Goal: Information Seeking & Learning: Learn about a topic

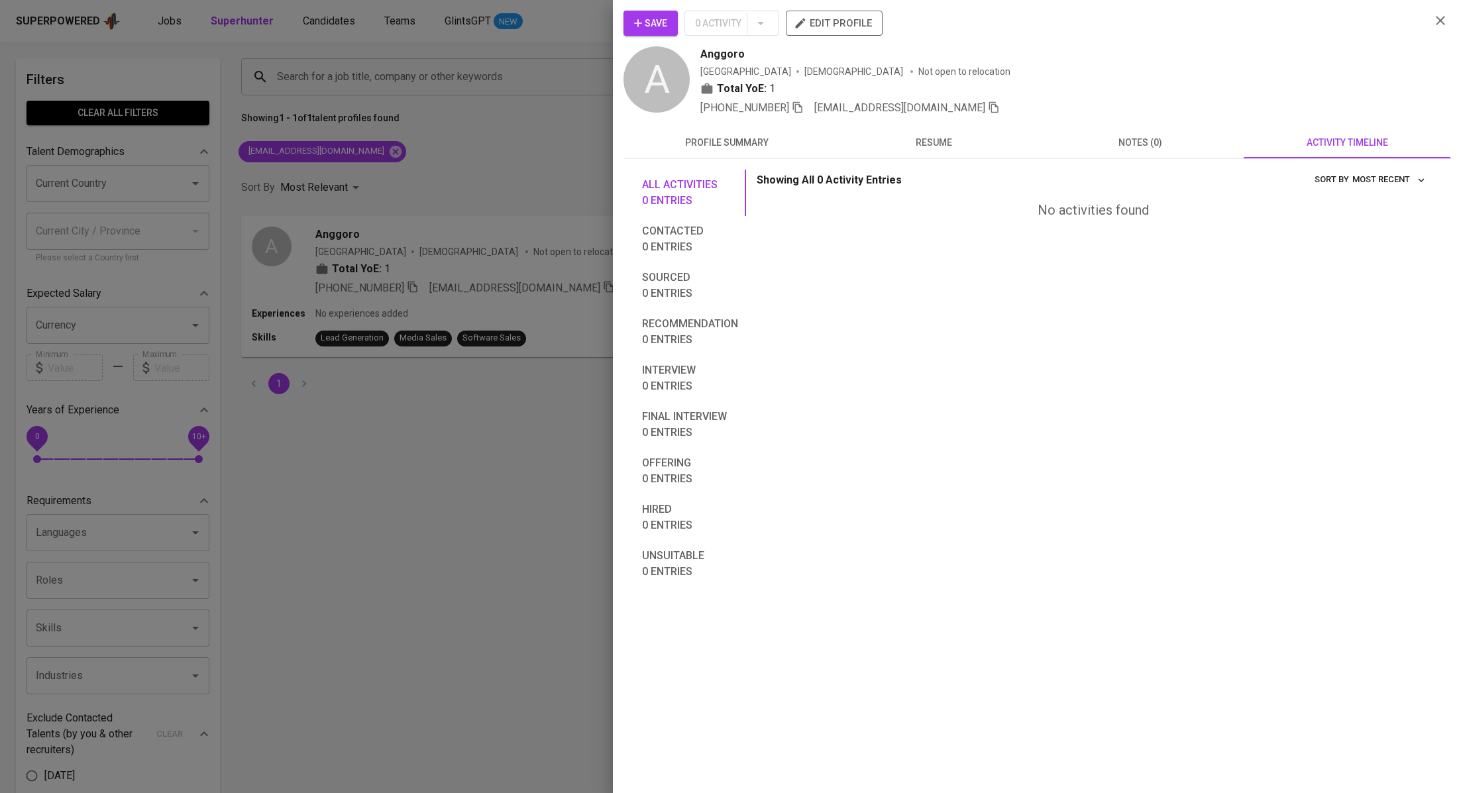
click at [1448, 15] on icon "button" at bounding box center [1441, 21] width 16 height 16
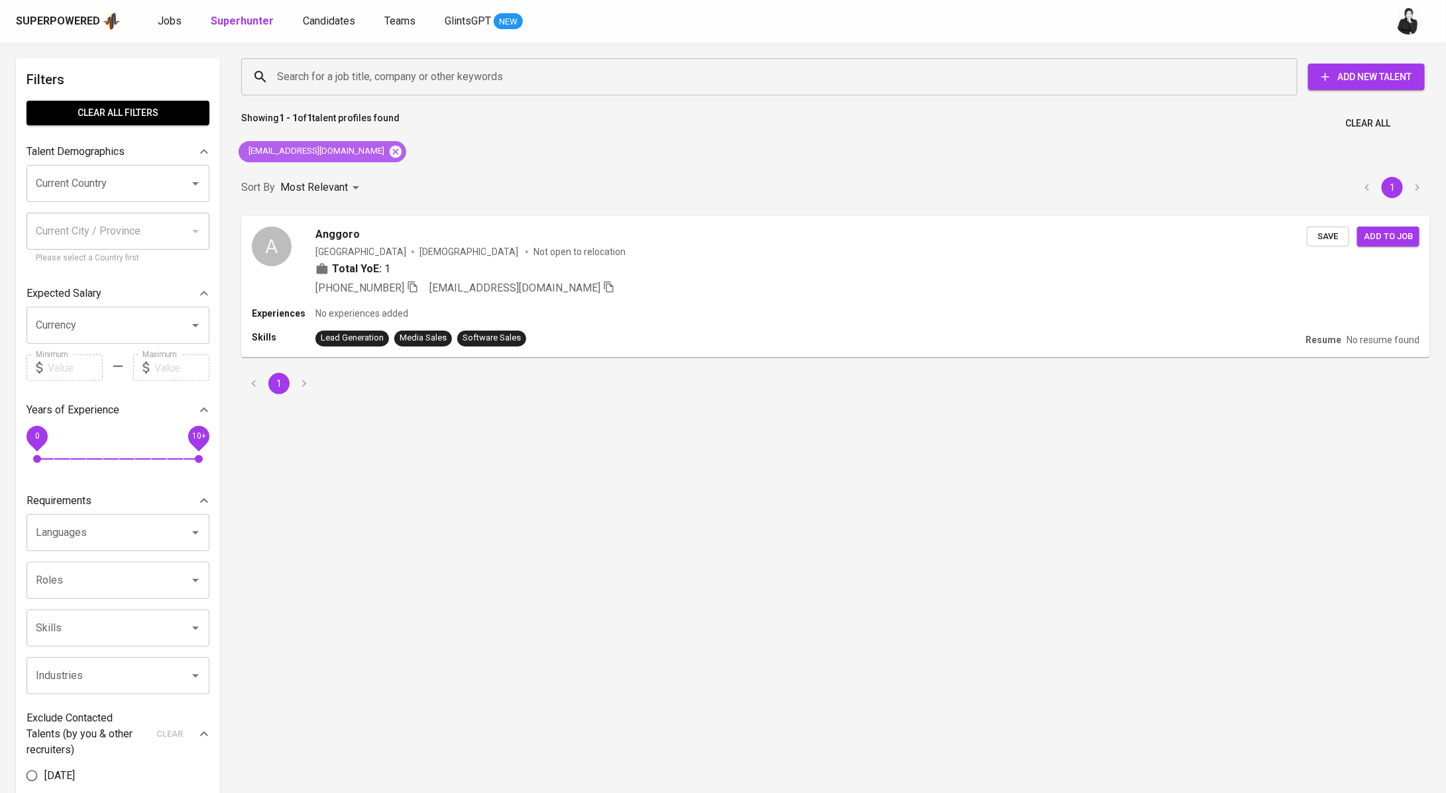
click at [388, 153] on icon at bounding box center [395, 151] width 15 height 15
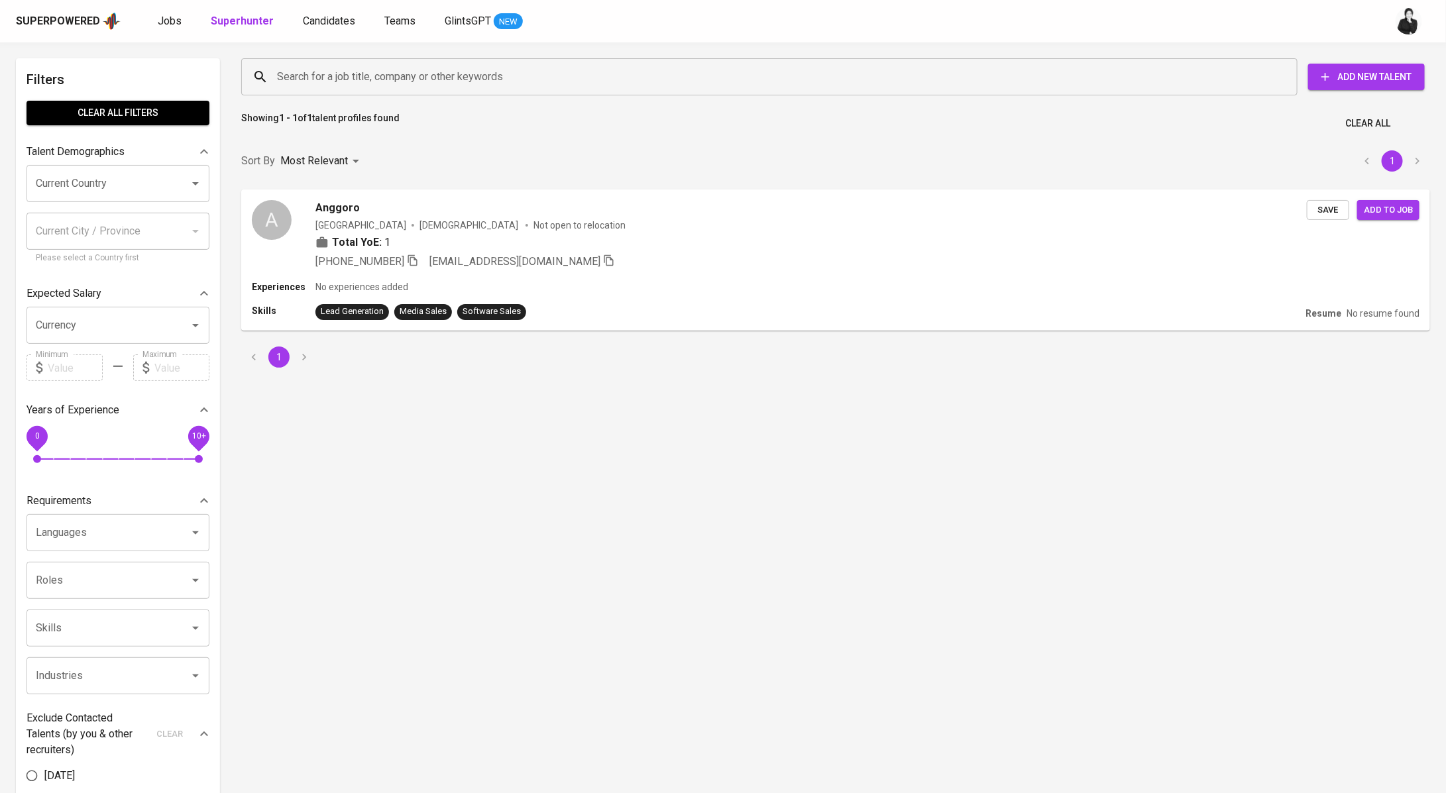
click at [471, 63] on div "Search for a job title, company or other keywords" at bounding box center [769, 76] width 1056 height 37
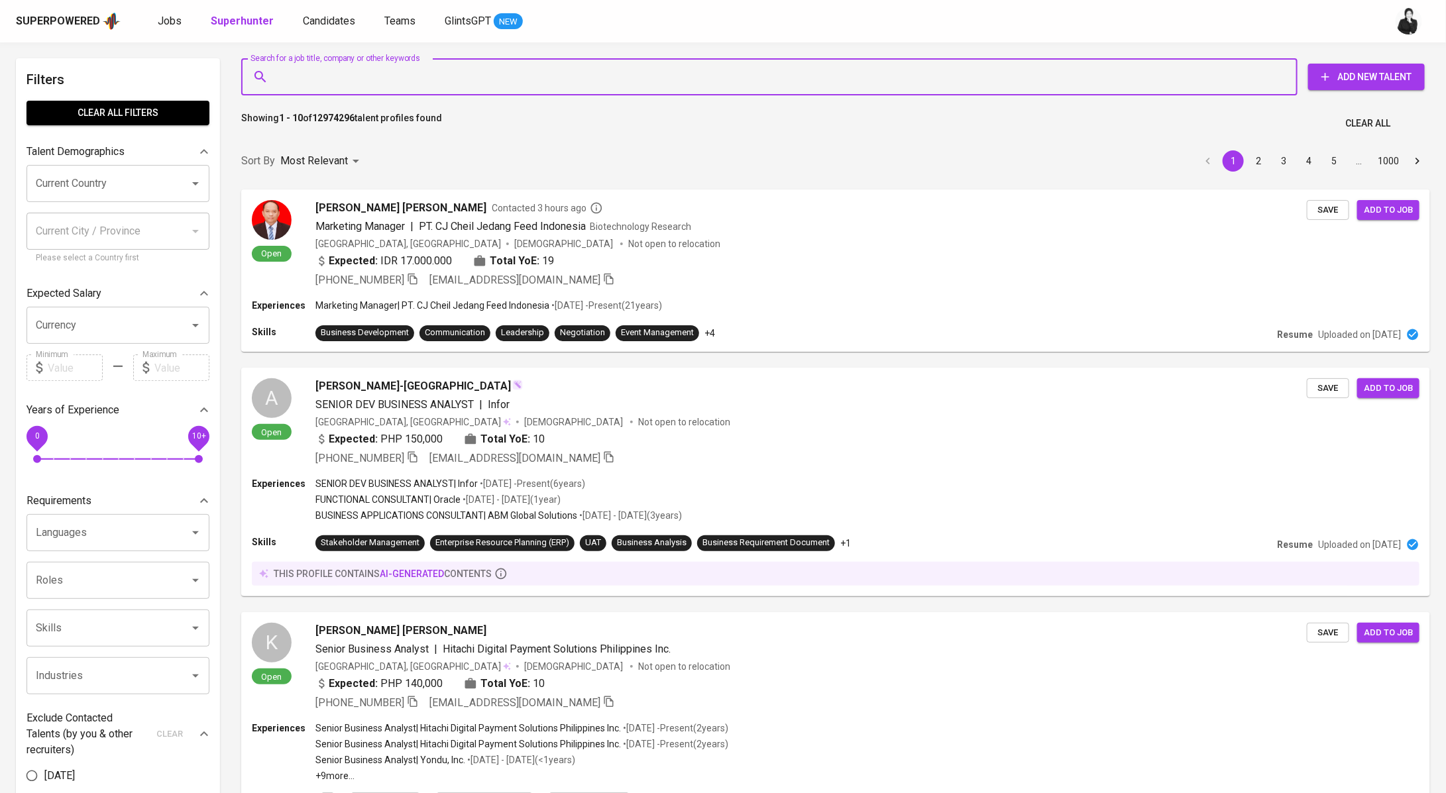
paste input "| [EMAIL_ADDRESS][DOMAIN_NAME]"
type input "| [EMAIL_ADDRESS][DOMAIN_NAME]"
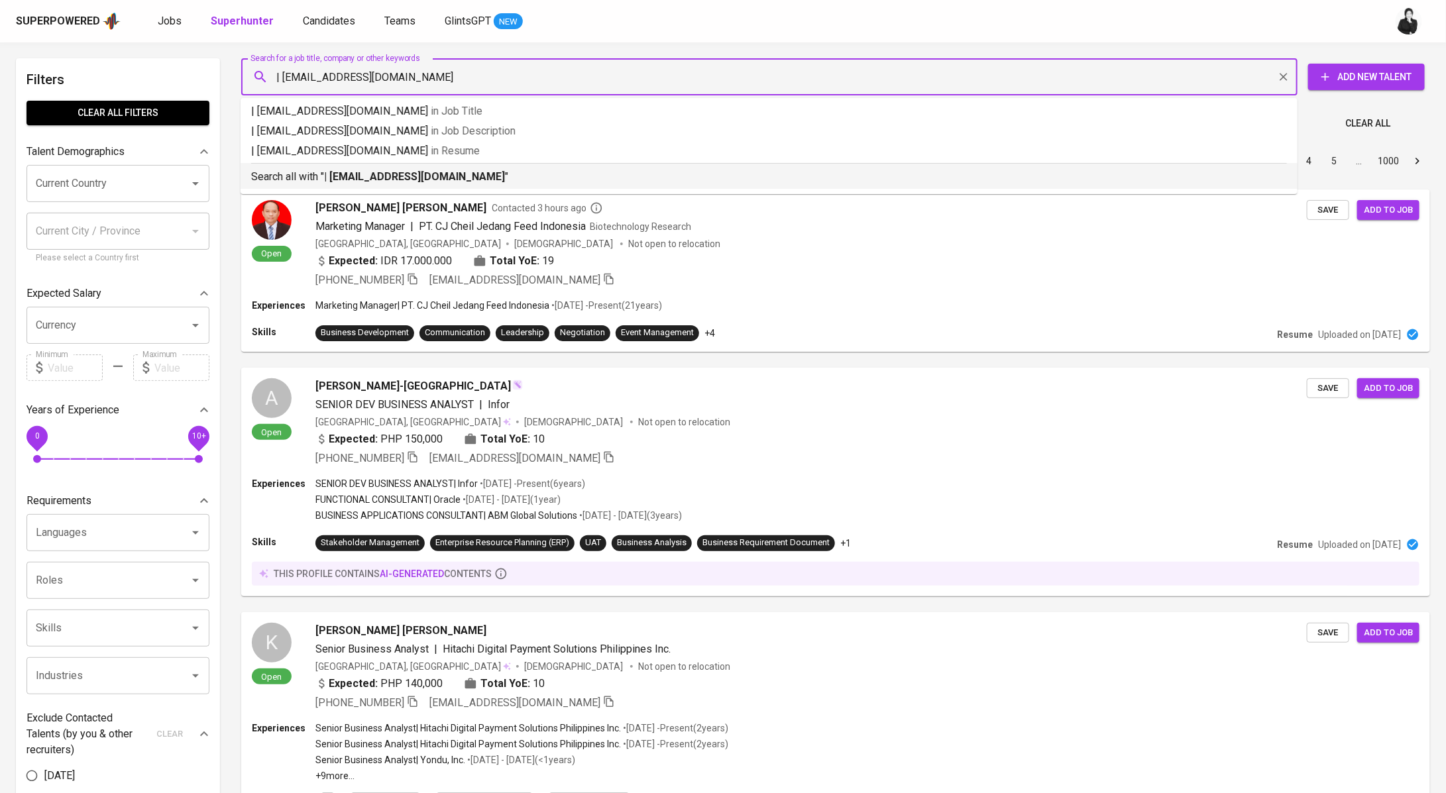
click at [490, 182] on p "Search all with " | [EMAIL_ADDRESS][DOMAIN_NAME] "" at bounding box center [769, 177] width 1036 height 16
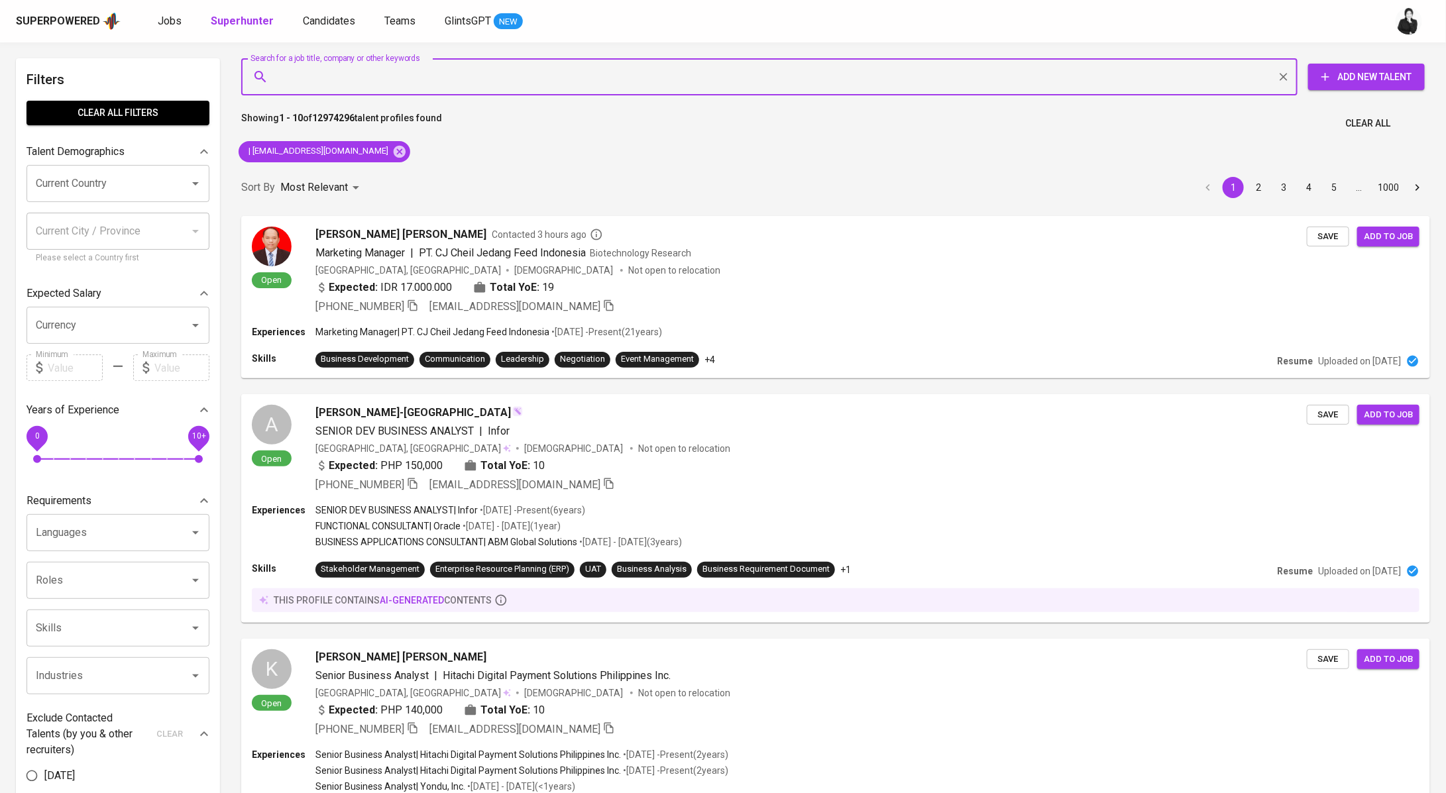
click at [283, 74] on input "Search for a job title, company or other keywords" at bounding box center [773, 76] width 998 height 25
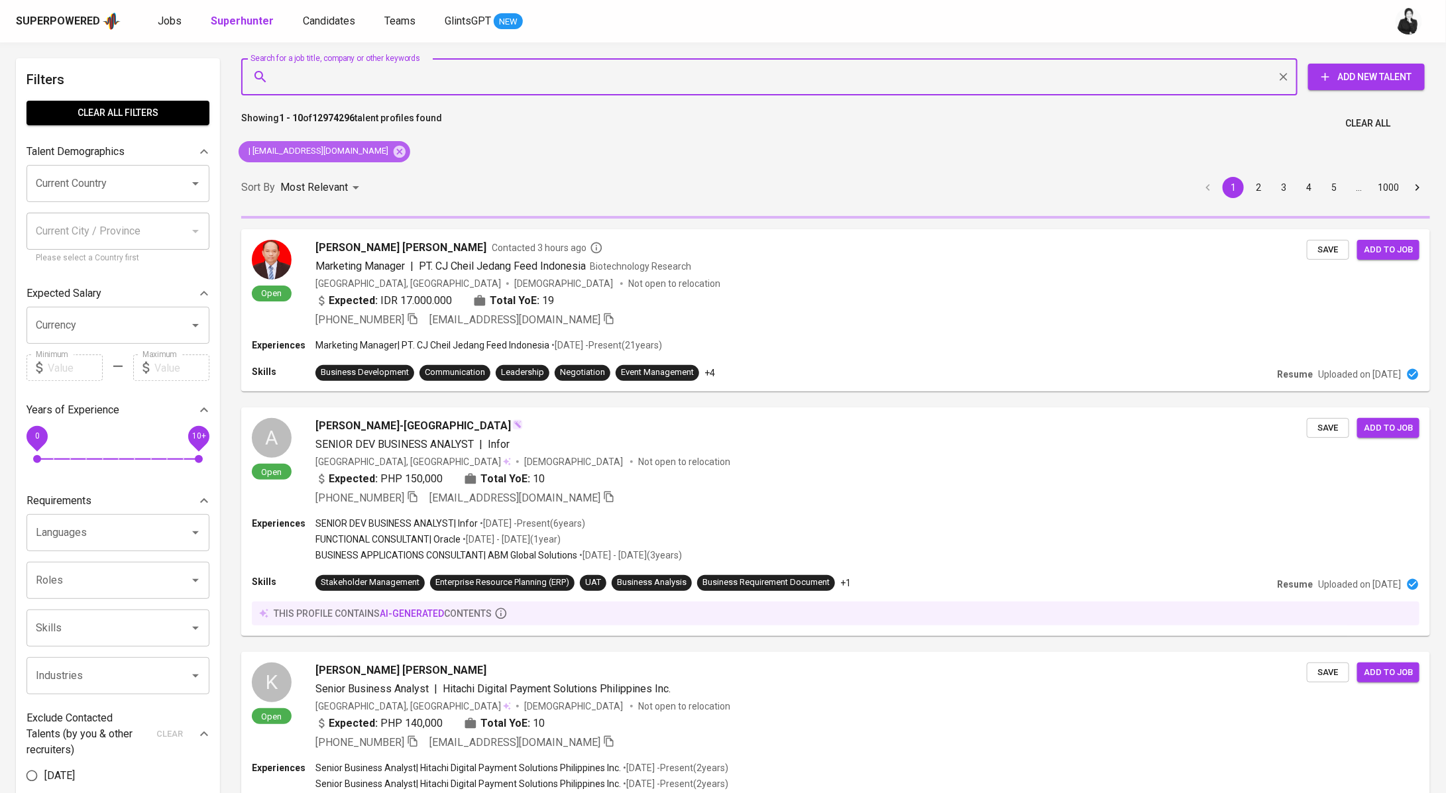
click at [394, 155] on icon at bounding box center [400, 151] width 12 height 12
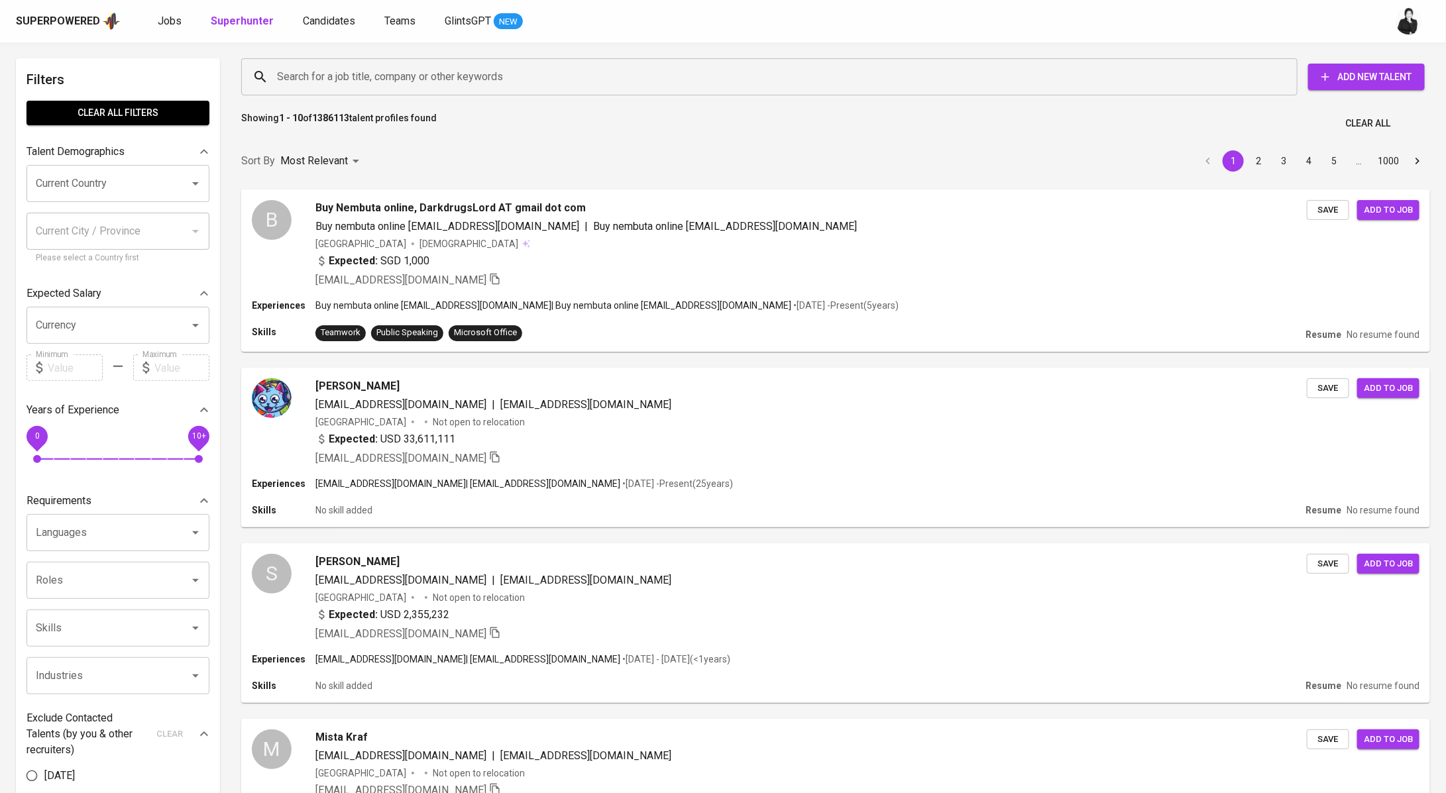
click at [384, 82] on input "Search for a job title, company or other keywords" at bounding box center [773, 76] width 998 height 25
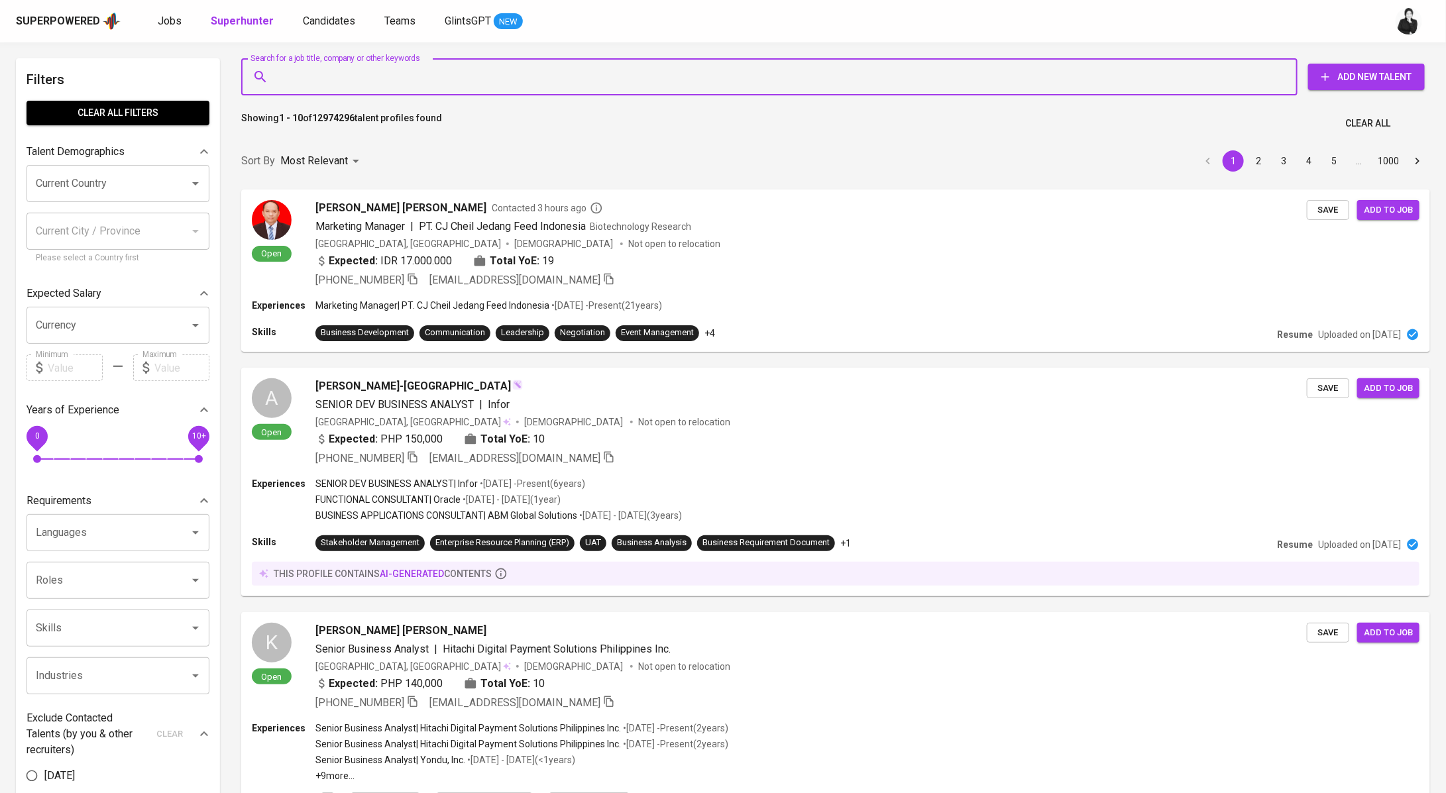
paste input "| [EMAIL_ADDRESS][DOMAIN_NAME]"
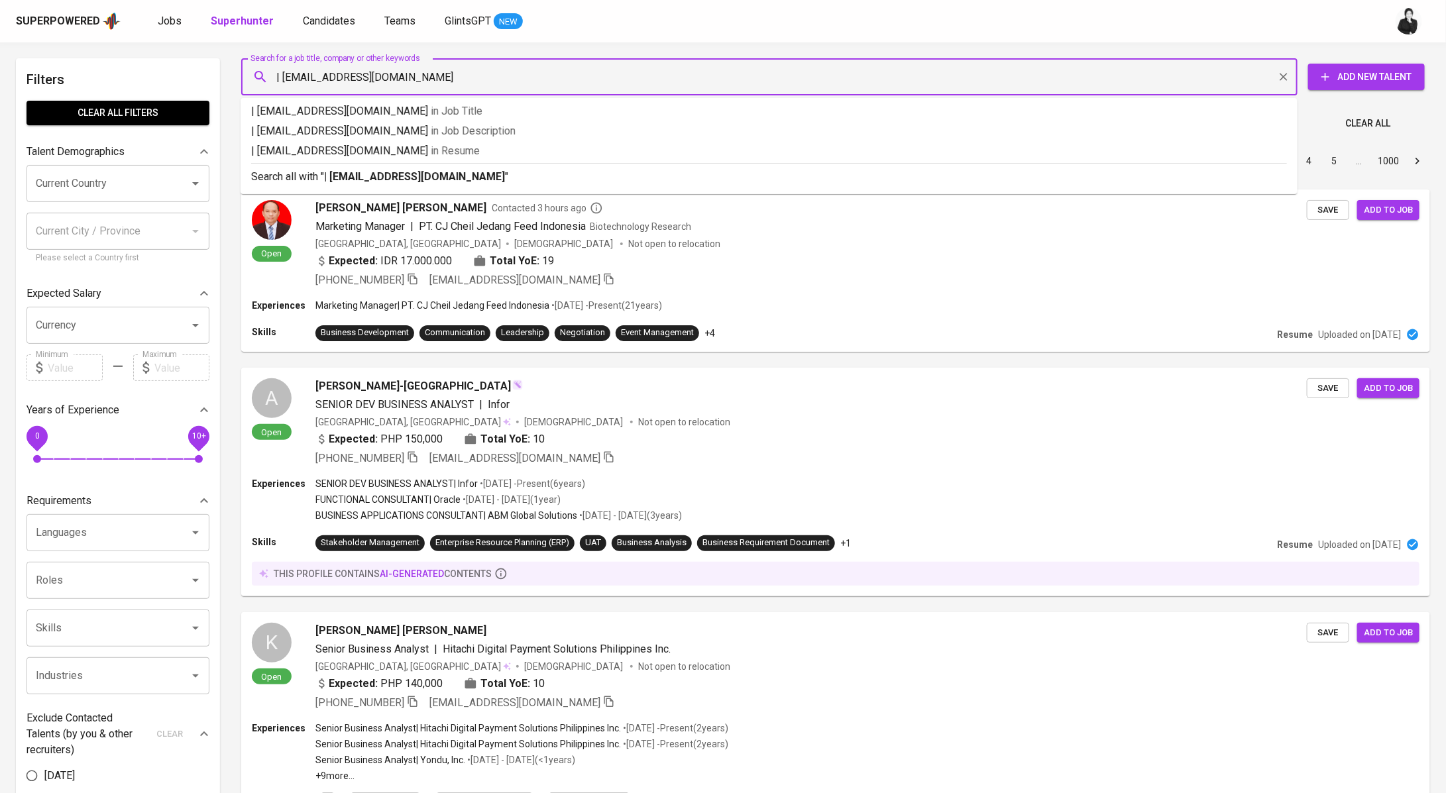
drag, startPoint x: 282, startPoint y: 77, endPoint x: 241, endPoint y: 77, distance: 41.7
click at [241, 77] on div "| [EMAIL_ADDRESS][DOMAIN_NAME] Search for a job title, company or other keywords" at bounding box center [769, 76] width 1056 height 37
type input "[EMAIL_ADDRESS][DOMAIN_NAME]"
click at [465, 182] on p "Search all with " [EMAIL_ADDRESS][DOMAIN_NAME] "" at bounding box center [769, 177] width 1036 height 16
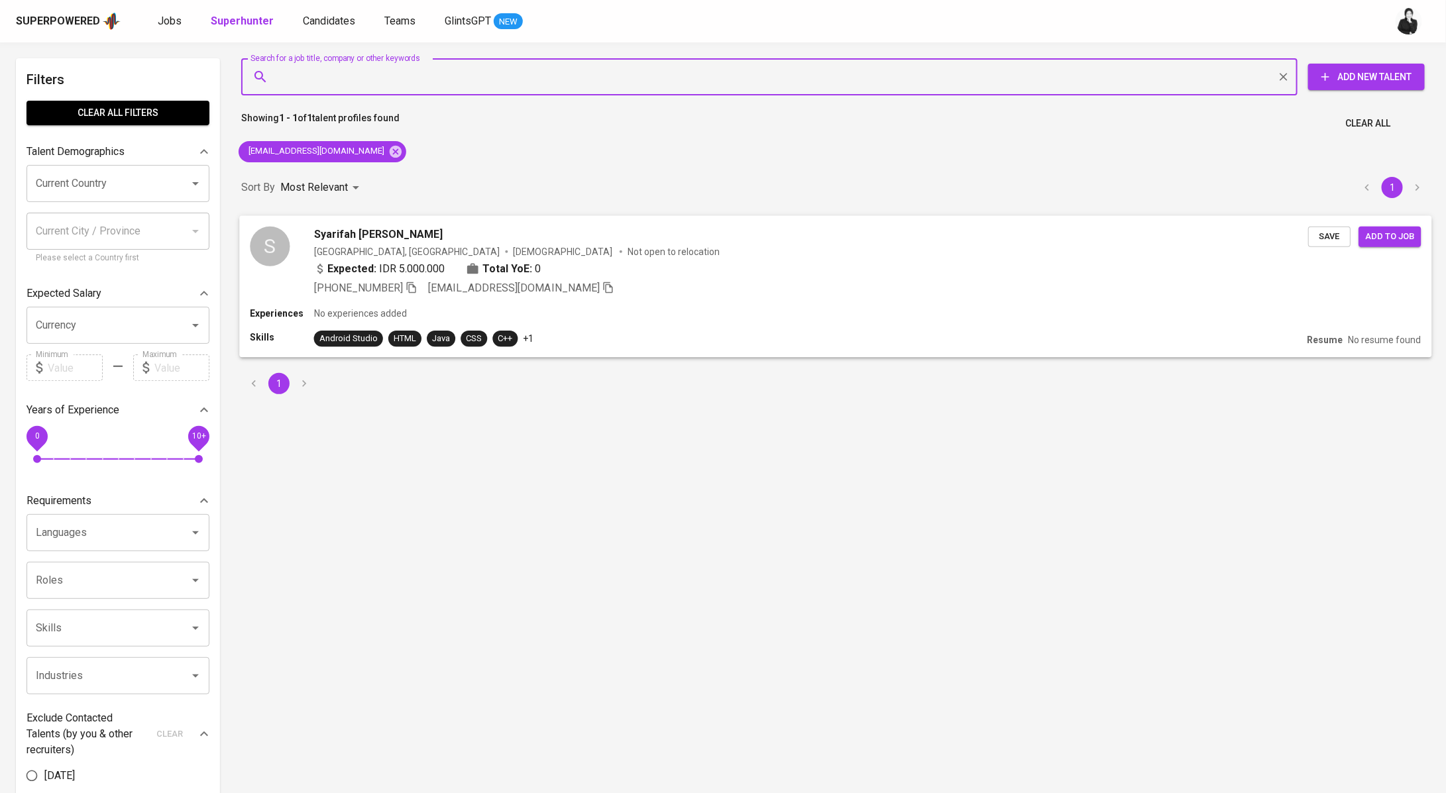
click at [435, 229] on span "Syarifah [PERSON_NAME]" at bounding box center [378, 234] width 129 height 16
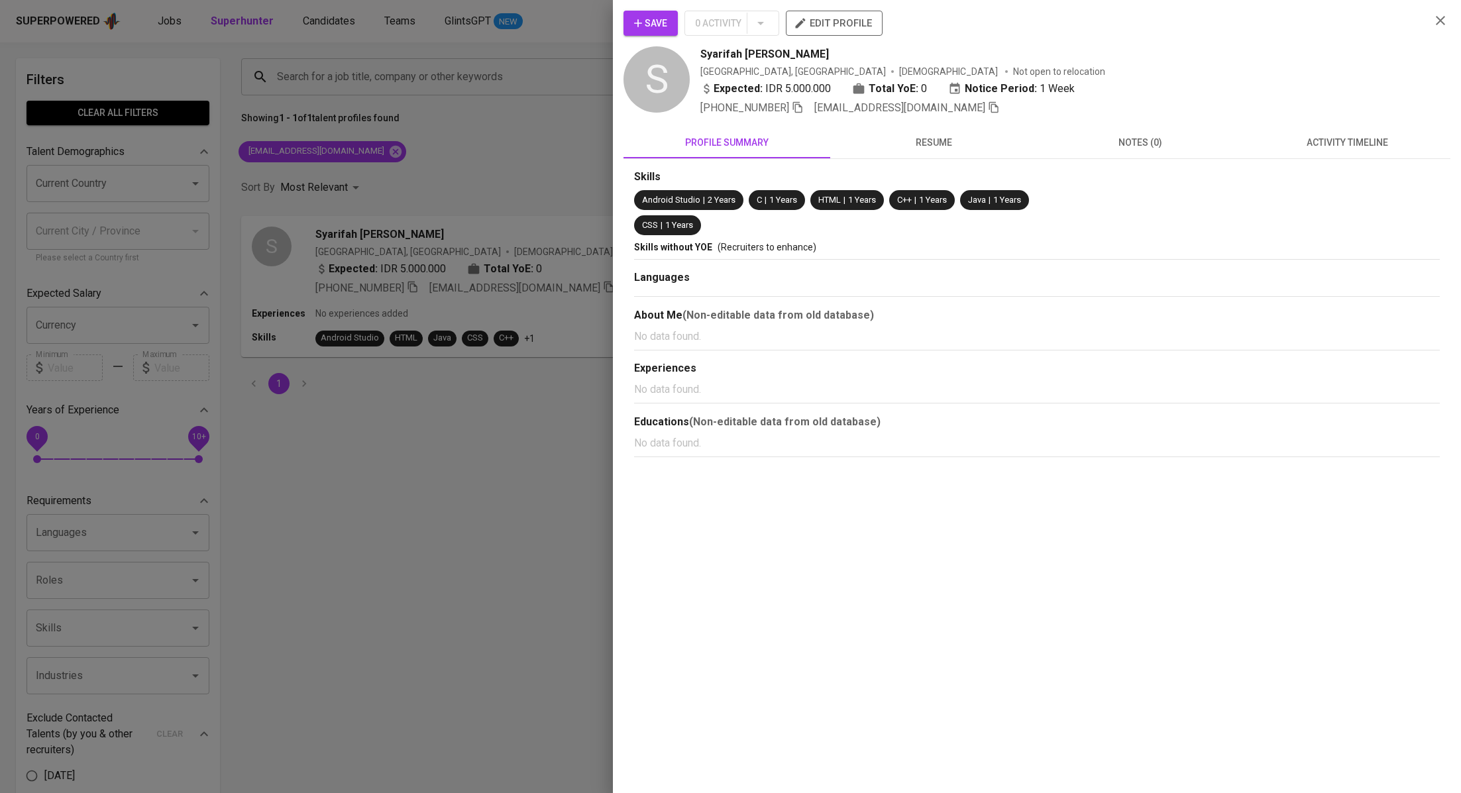
click at [1357, 152] on button "activity timeline" at bounding box center [1347, 143] width 207 height 32
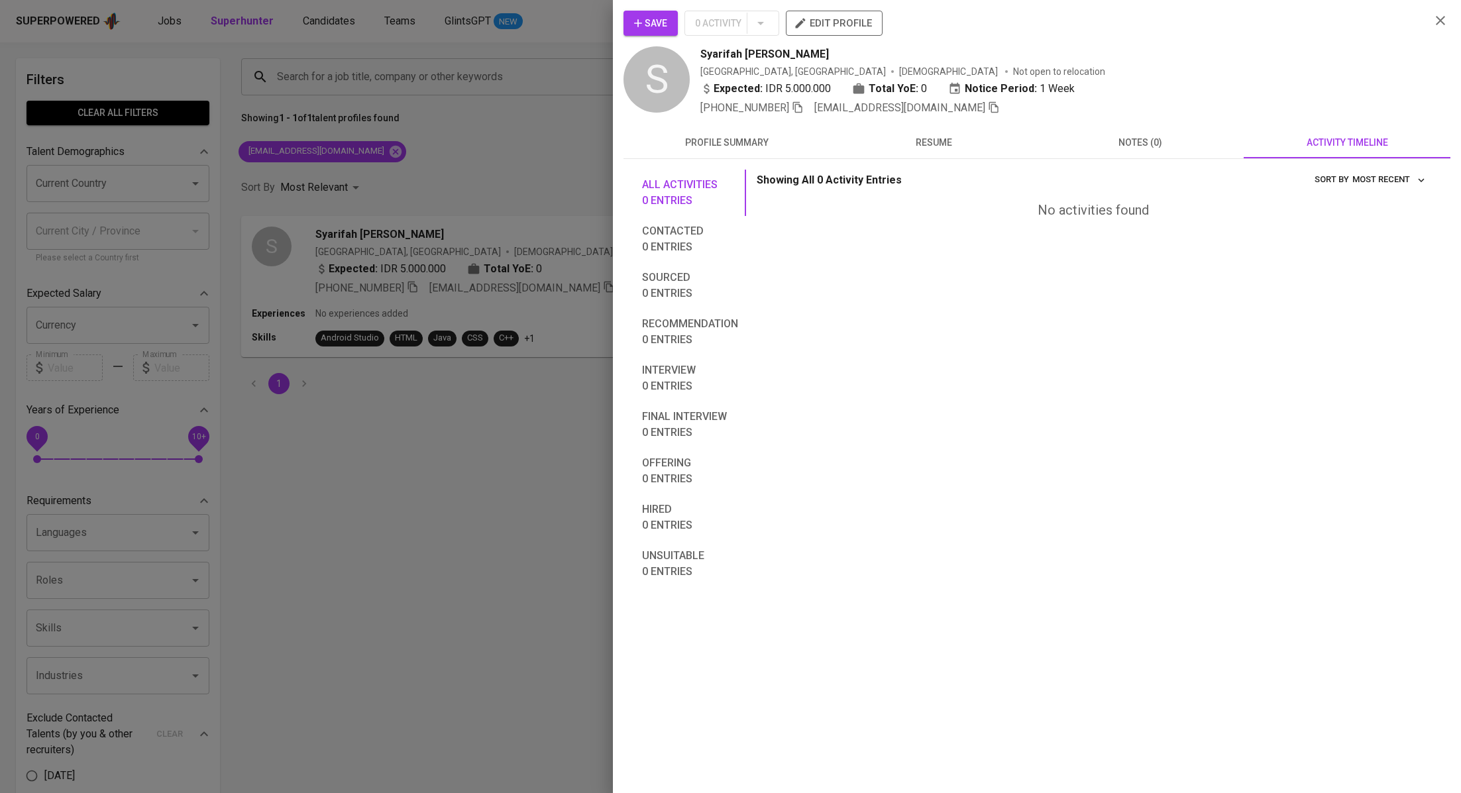
click at [891, 139] on span "resume" at bounding box center [933, 143] width 191 height 17
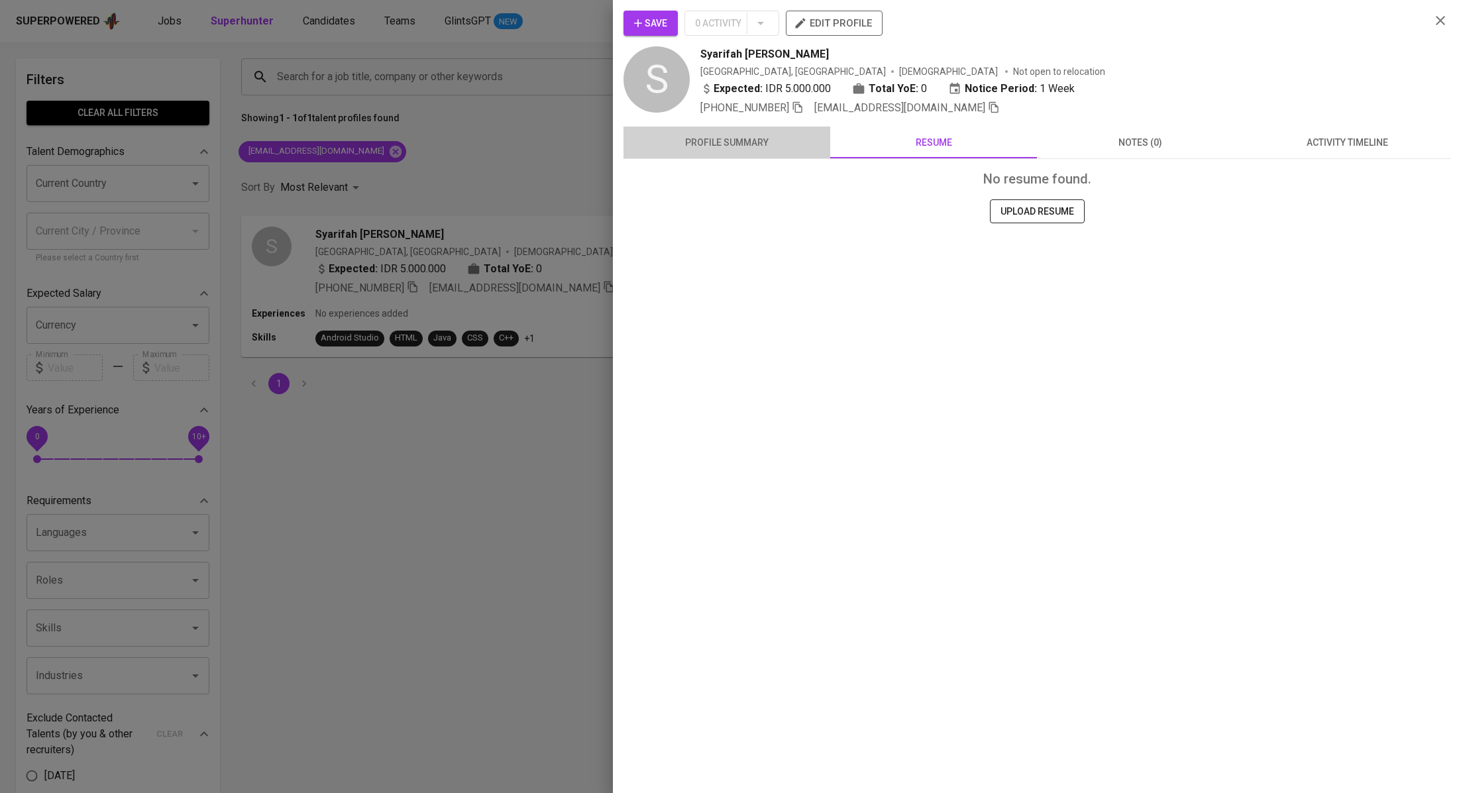
click at [736, 146] on span "profile summary" at bounding box center [727, 143] width 191 height 17
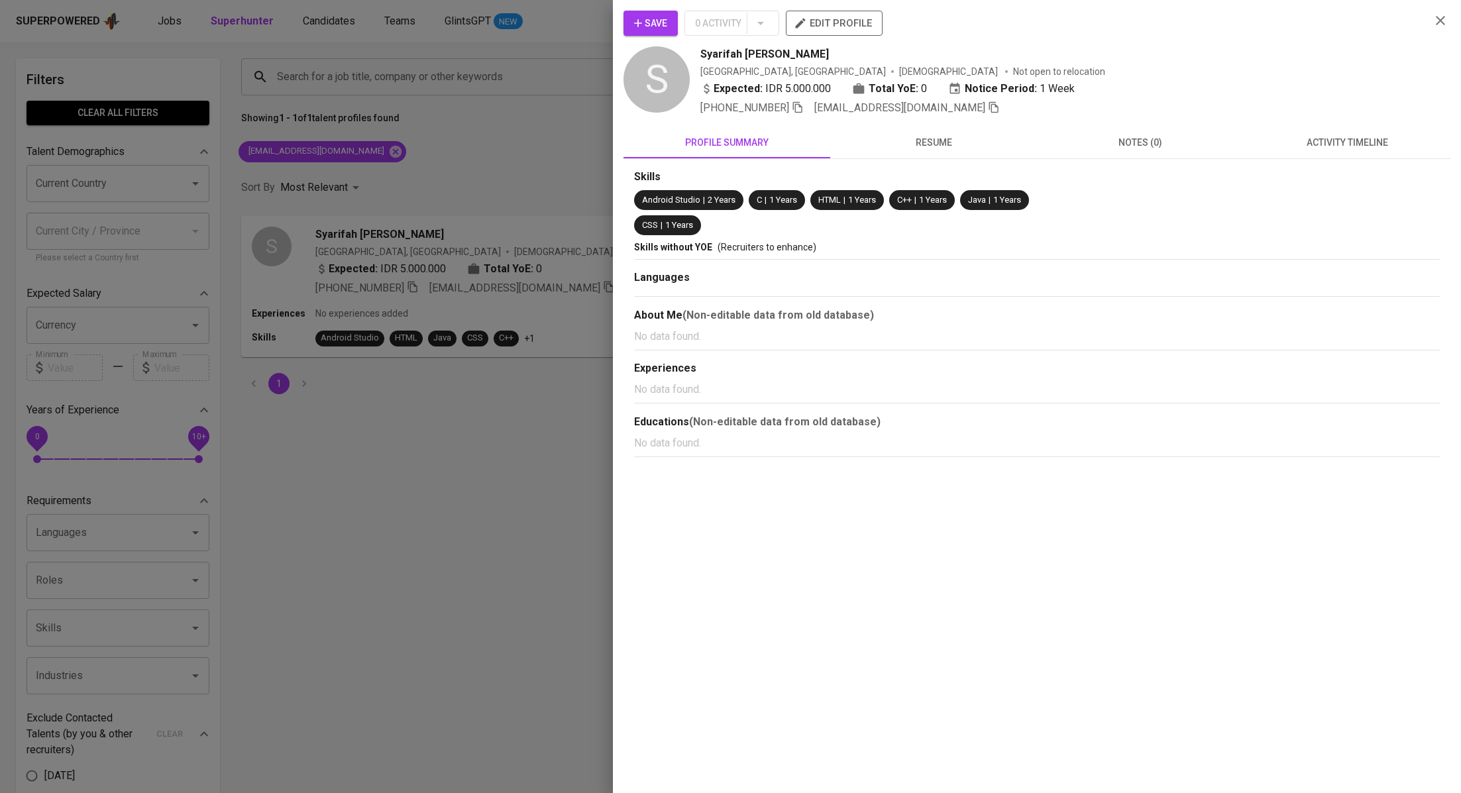
click at [472, 97] on div at bounding box center [730, 396] width 1461 height 793
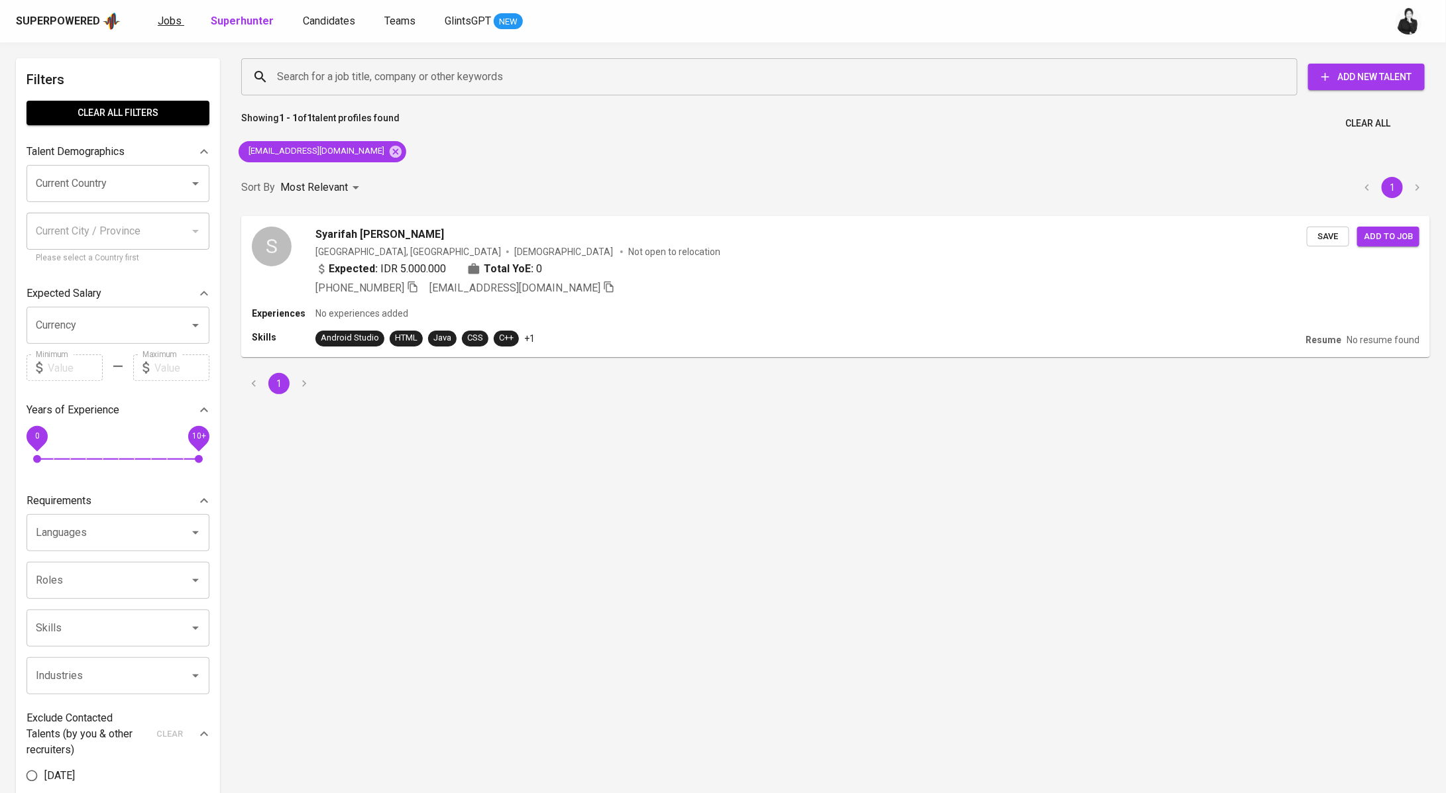
click at [180, 26] on link "Jobs" at bounding box center [171, 21] width 27 height 17
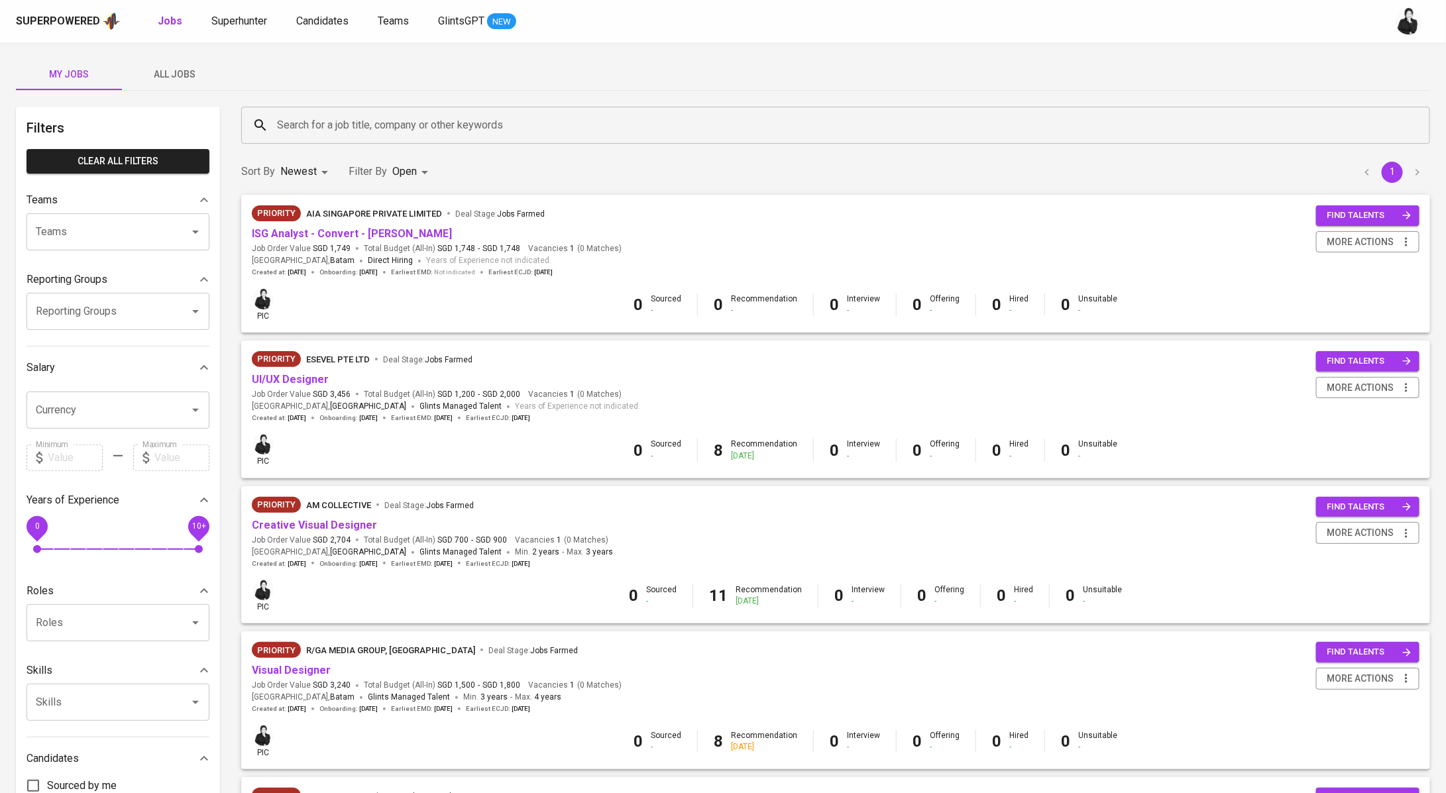
scroll to position [503, 0]
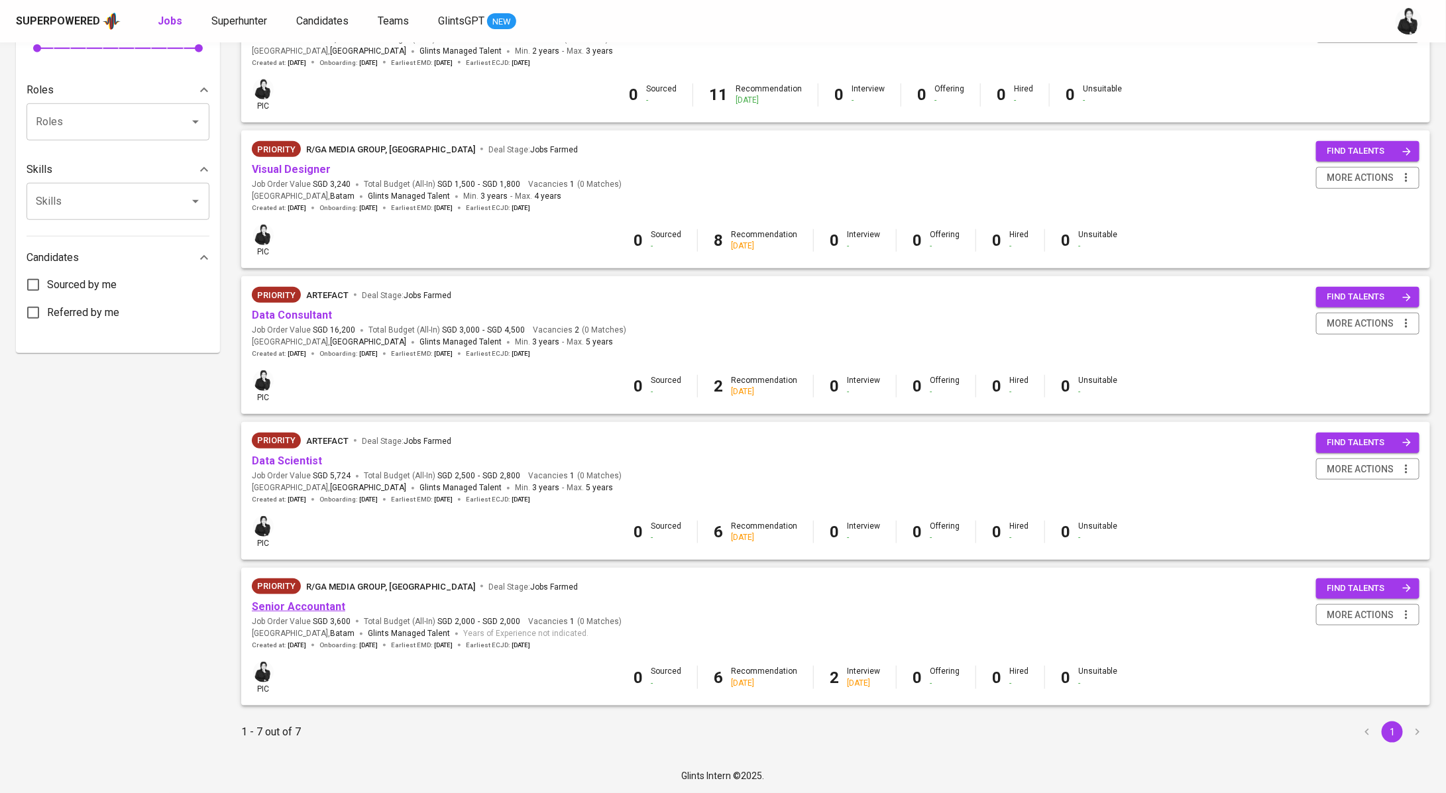
click at [306, 608] on link "Senior Accountant" at bounding box center [298, 606] width 93 height 13
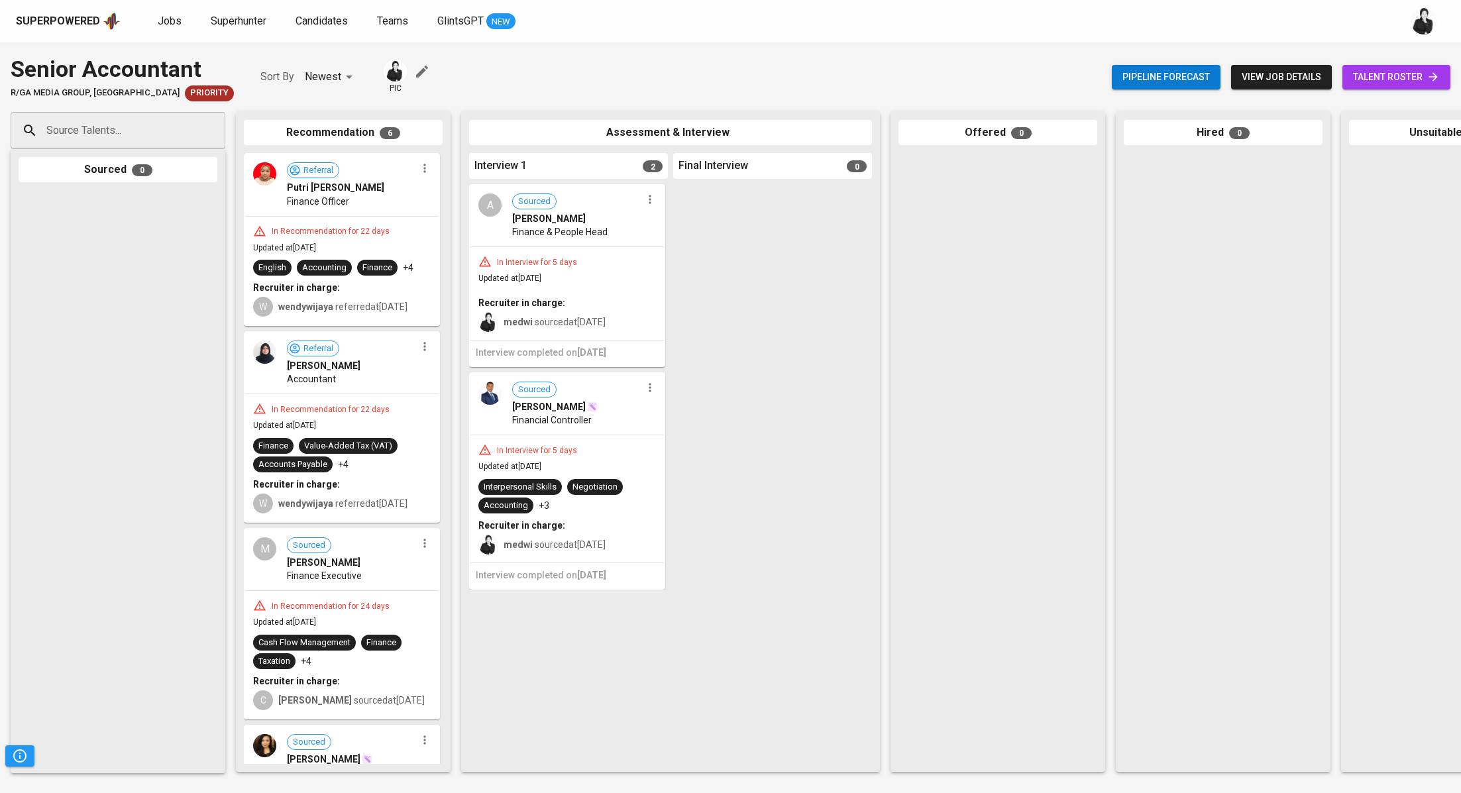
click at [1398, 70] on span "talent roster" at bounding box center [1396, 77] width 87 height 17
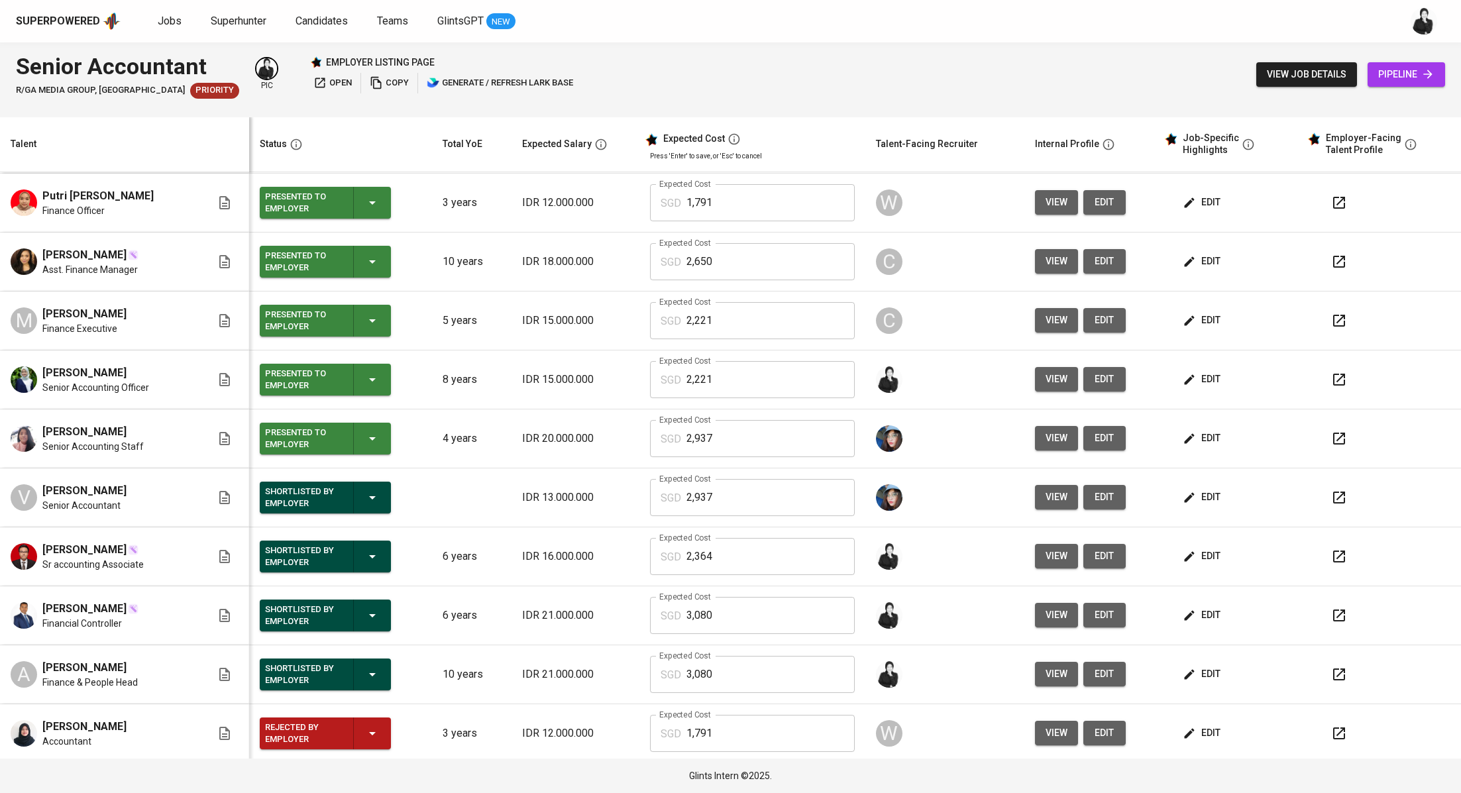
scroll to position [60, 0]
